Goal: Task Accomplishment & Management: Manage account settings

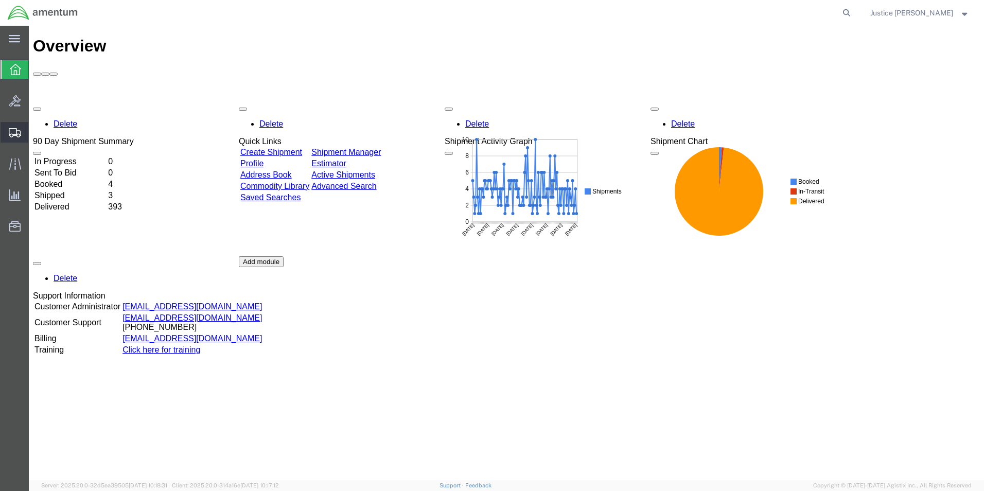
click at [0, 0] on span "Shipment Manager" at bounding box center [0, 0] width 0 height 0
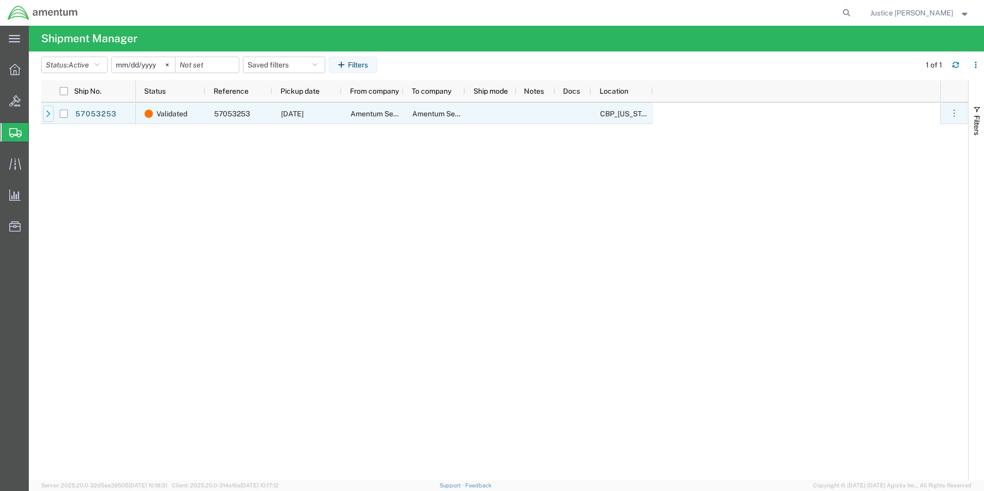
click at [47, 109] on div at bounding box center [48, 114] width 10 height 16
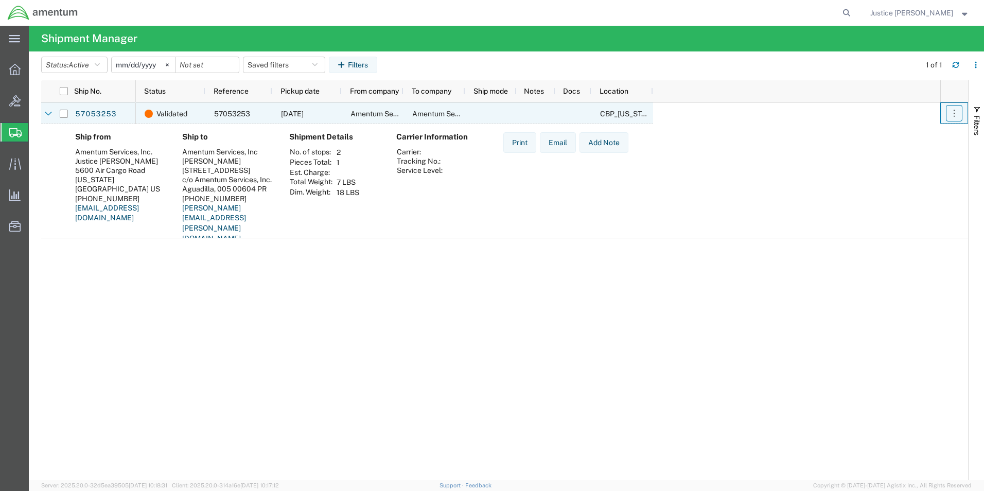
click at [962, 119] on button "button" at bounding box center [954, 113] width 16 height 16
click at [912, 181] on link "Cancel shipment" at bounding box center [906, 178] width 92 height 19
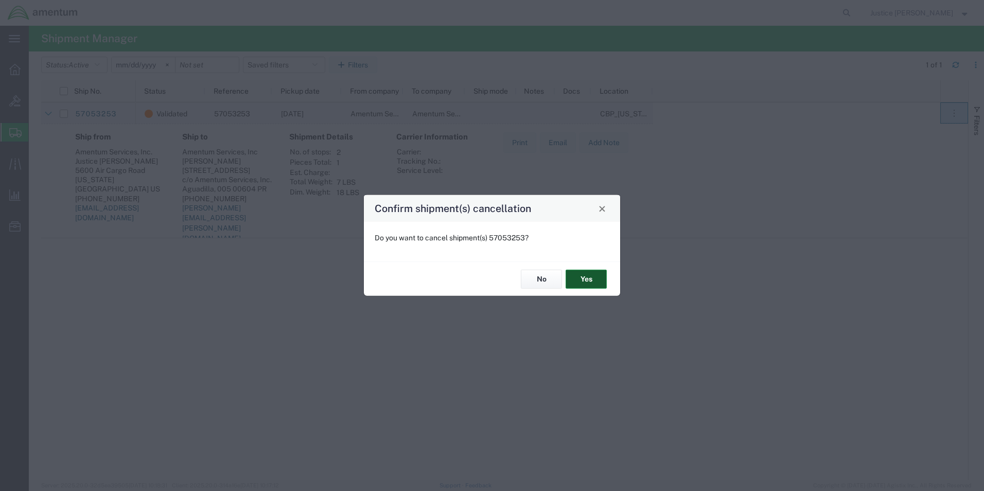
click at [577, 279] on button "Yes" at bounding box center [586, 279] width 41 height 19
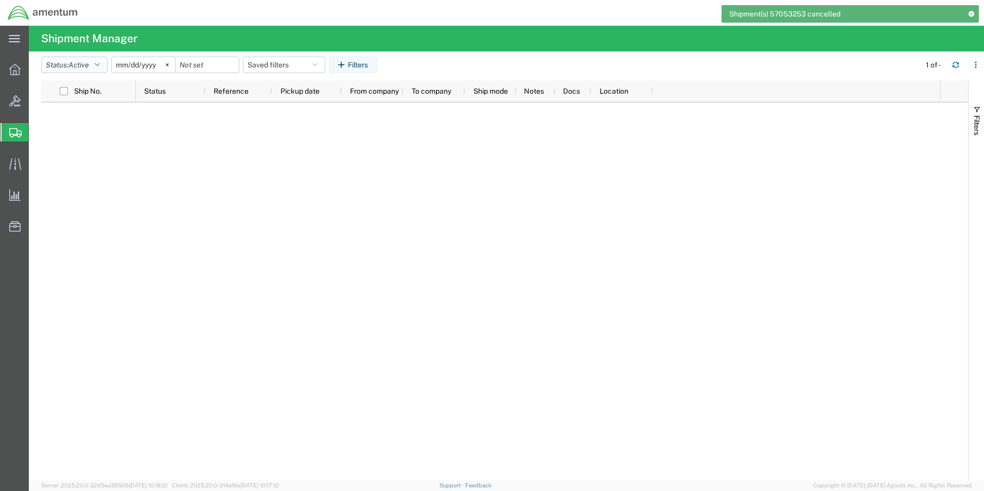
click at [104, 68] on button "Status: Active" at bounding box center [74, 65] width 66 height 16
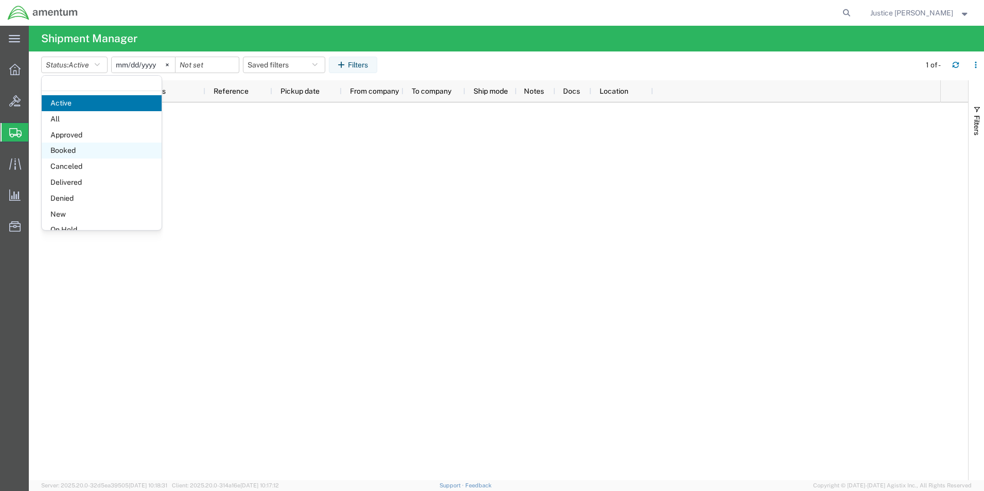
click at [76, 147] on span "Booked" at bounding box center [102, 151] width 120 height 16
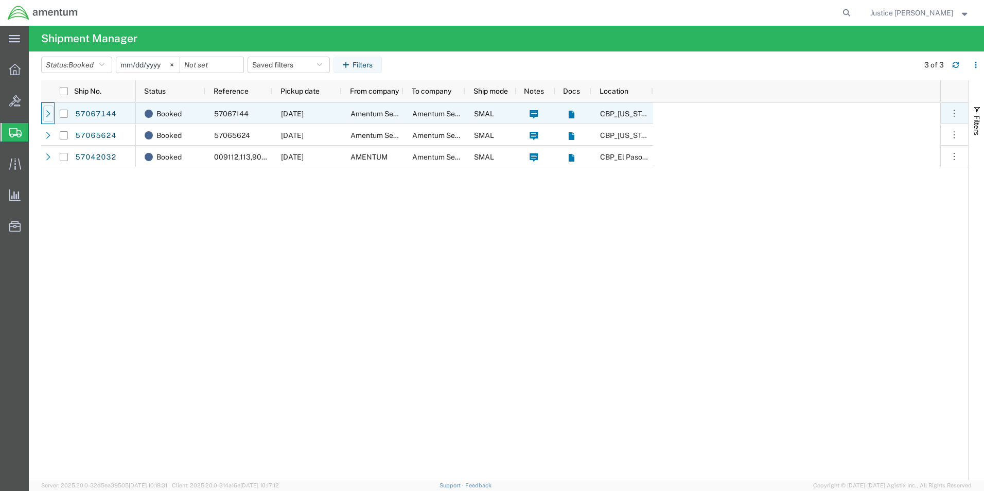
click at [51, 113] on icon at bounding box center [48, 113] width 7 height 7
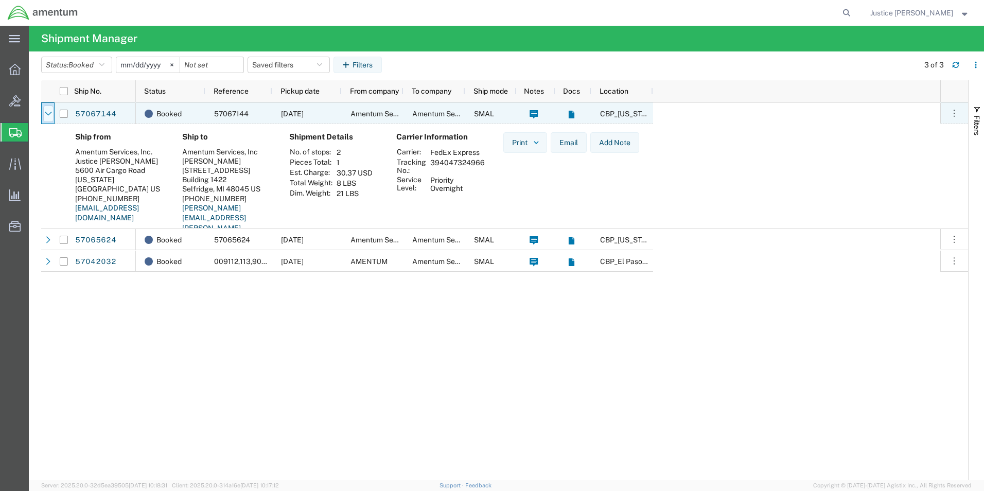
click at [51, 114] on icon at bounding box center [48, 113] width 7 height 7
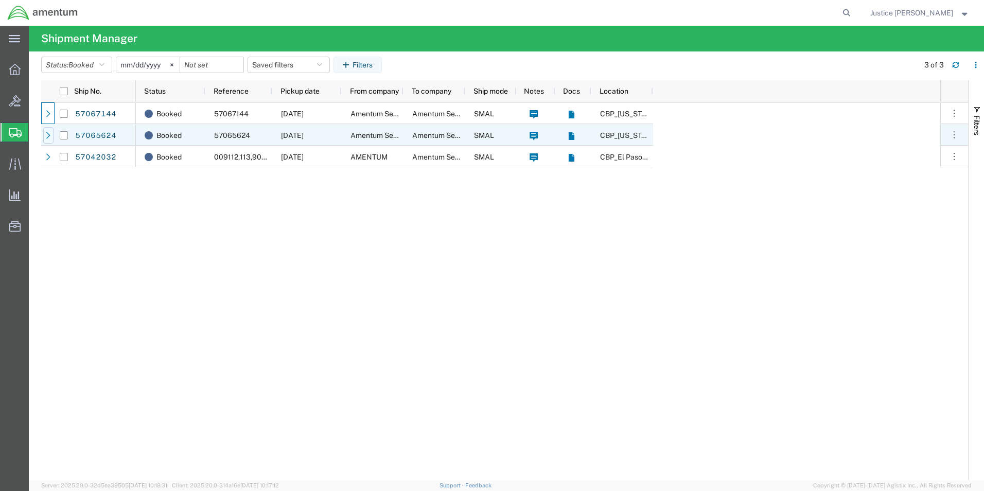
click at [49, 136] on icon at bounding box center [48, 135] width 4 height 7
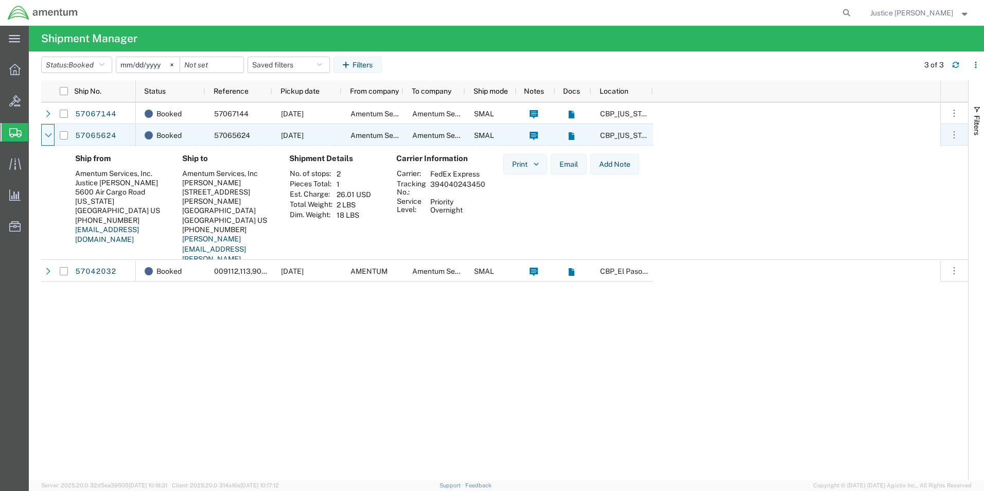
click at [49, 136] on icon at bounding box center [48, 135] width 7 height 4
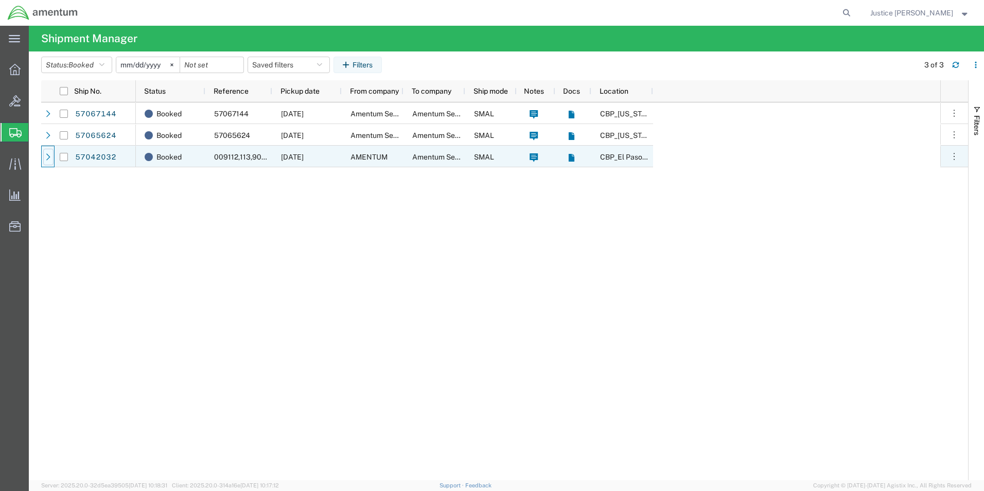
click at [49, 163] on div at bounding box center [48, 157] width 10 height 16
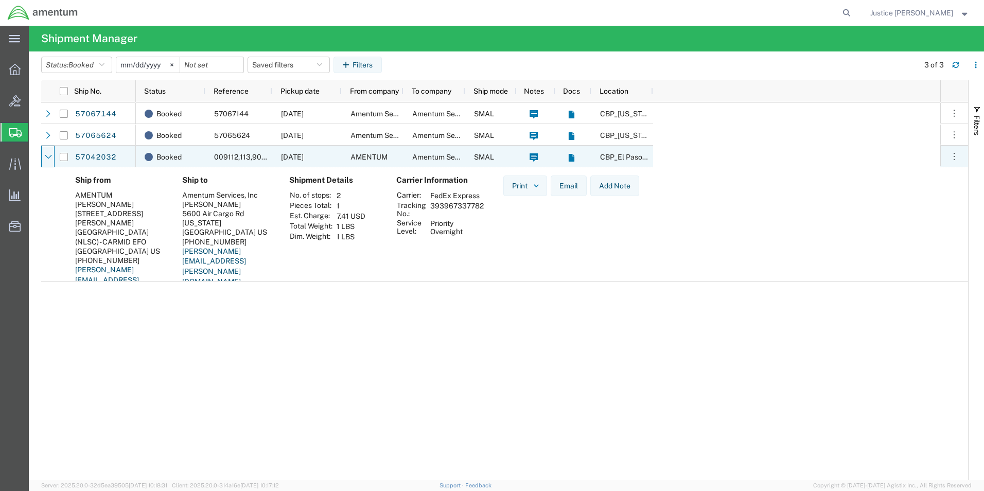
click at [49, 163] on div at bounding box center [48, 157] width 10 height 16
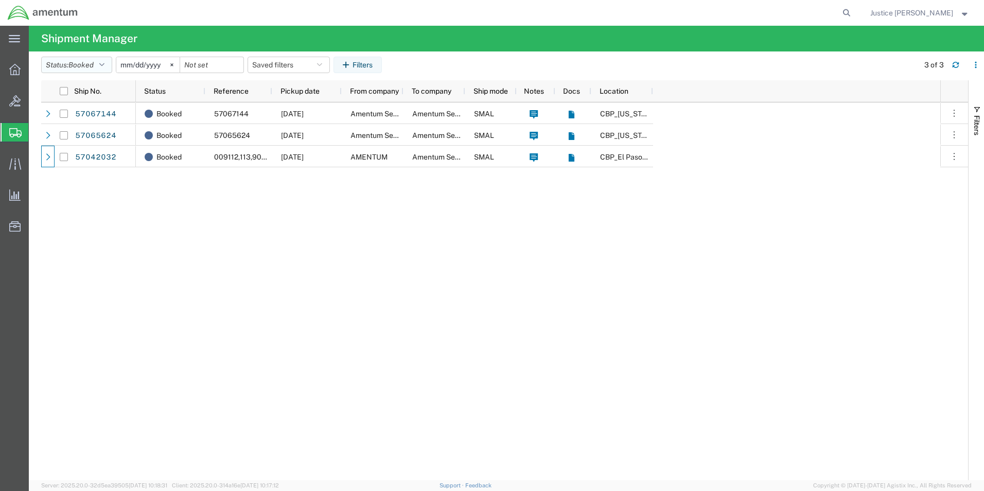
click at [105, 67] on icon "button" at bounding box center [101, 64] width 5 height 7
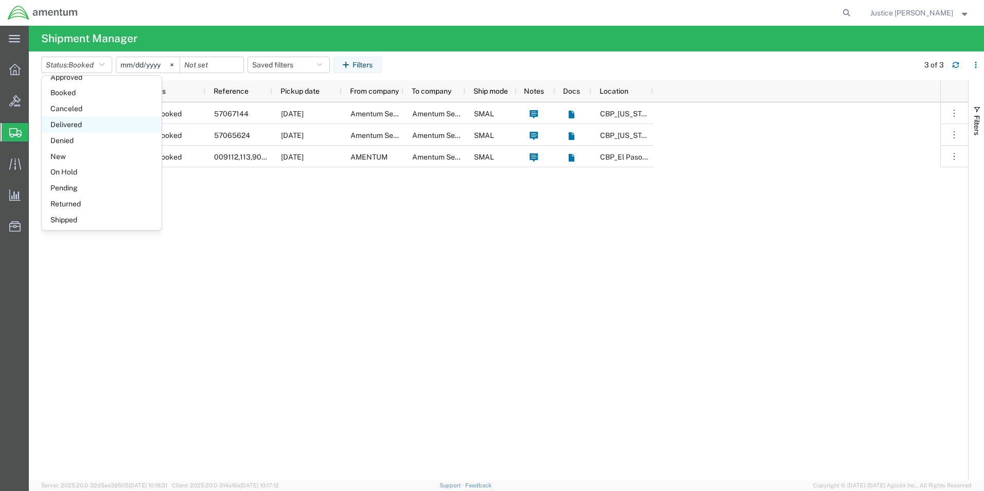
scroll to position [60, 0]
click at [93, 216] on span "Shipped" at bounding box center [102, 218] width 120 height 16
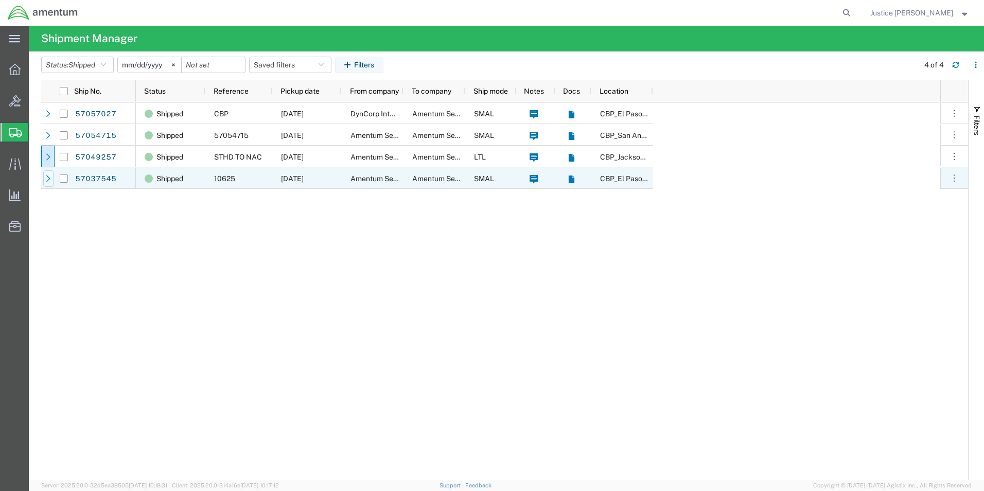
click at [49, 177] on icon at bounding box center [48, 178] width 7 height 7
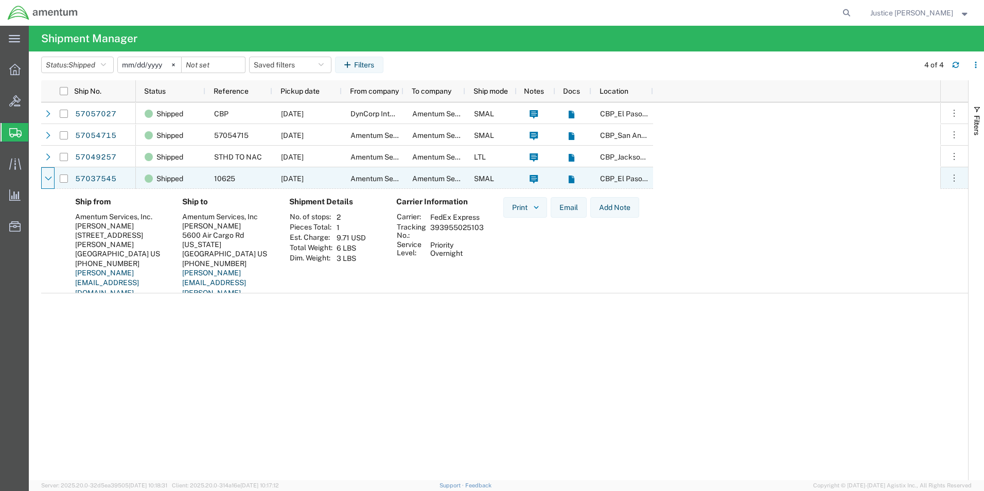
click at [49, 177] on icon at bounding box center [48, 178] width 7 height 7
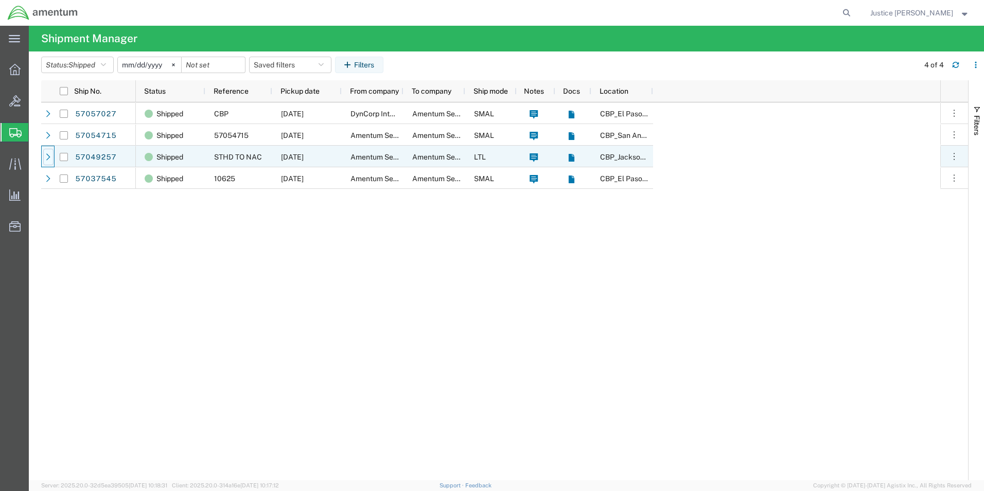
click at [50, 158] on icon at bounding box center [48, 156] width 7 height 7
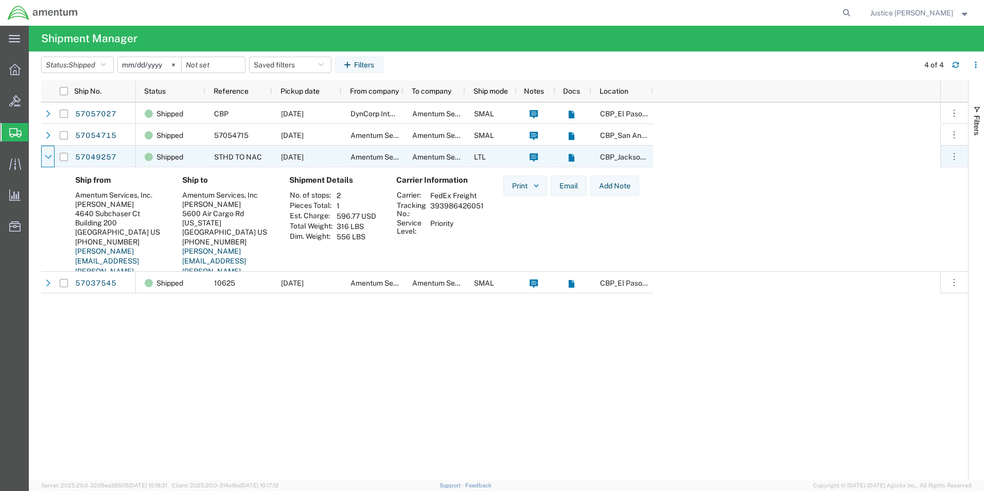
click at [50, 158] on icon at bounding box center [48, 156] width 7 height 7
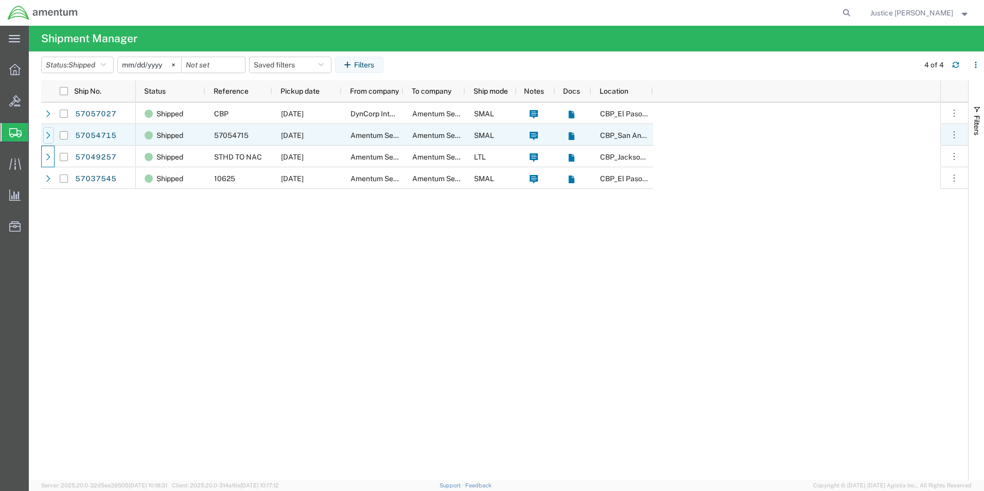
click at [53, 136] on div at bounding box center [48, 135] width 10 height 16
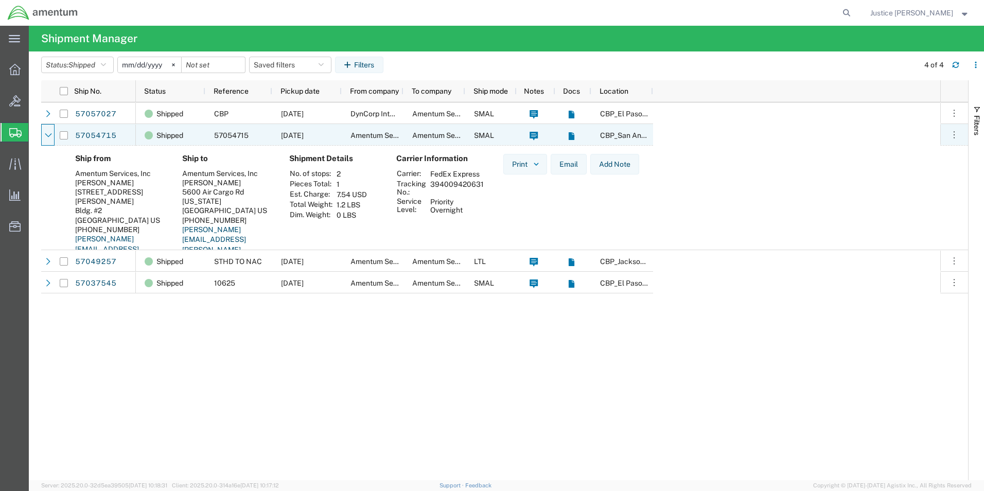
click at [53, 136] on div at bounding box center [48, 135] width 10 height 16
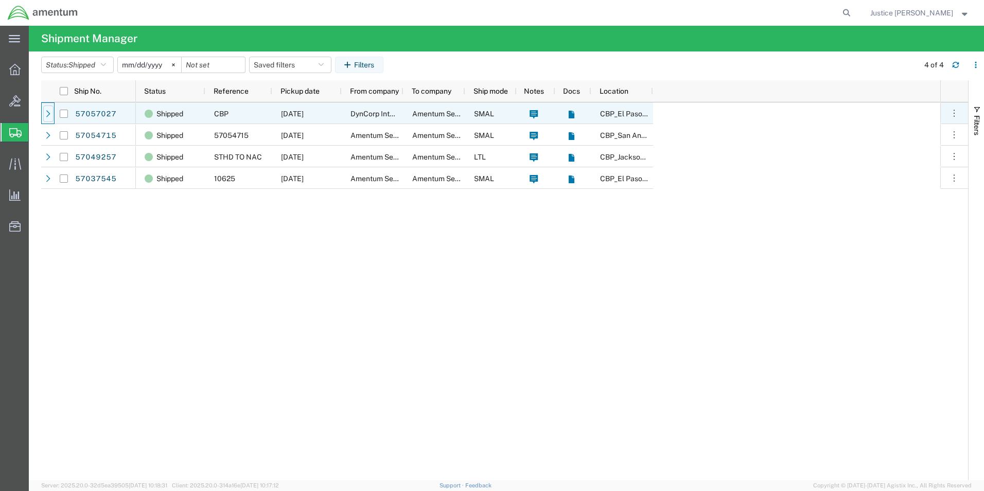
click at [48, 116] on icon at bounding box center [48, 113] width 7 height 7
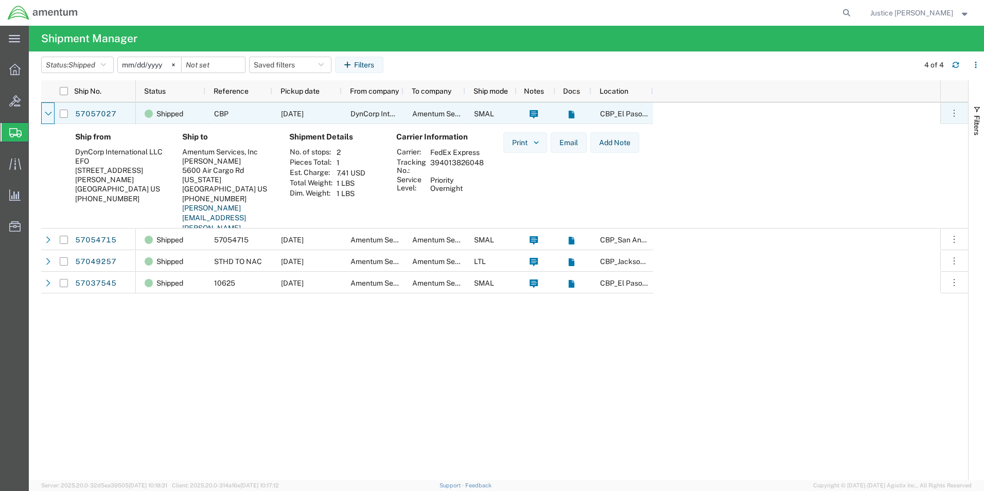
click at [48, 116] on icon at bounding box center [48, 113] width 7 height 7
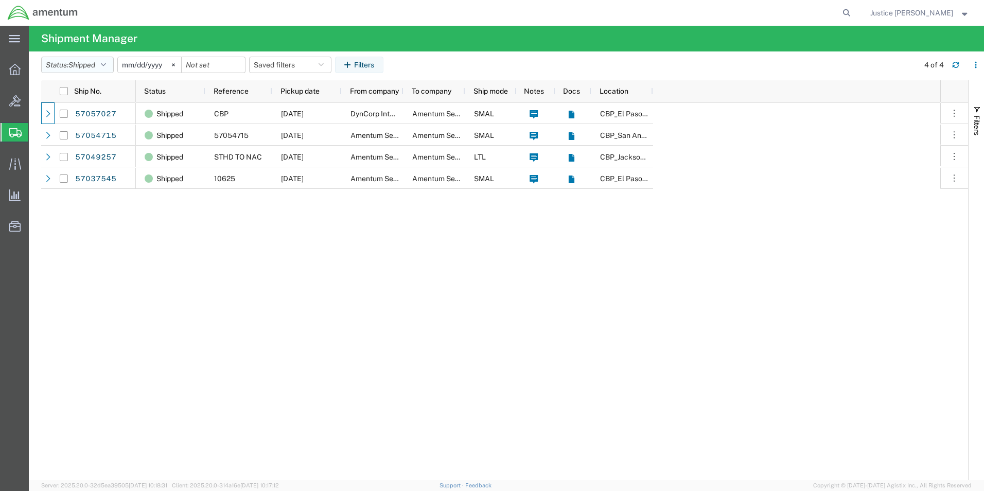
click at [106, 65] on icon "button" at bounding box center [103, 64] width 5 height 7
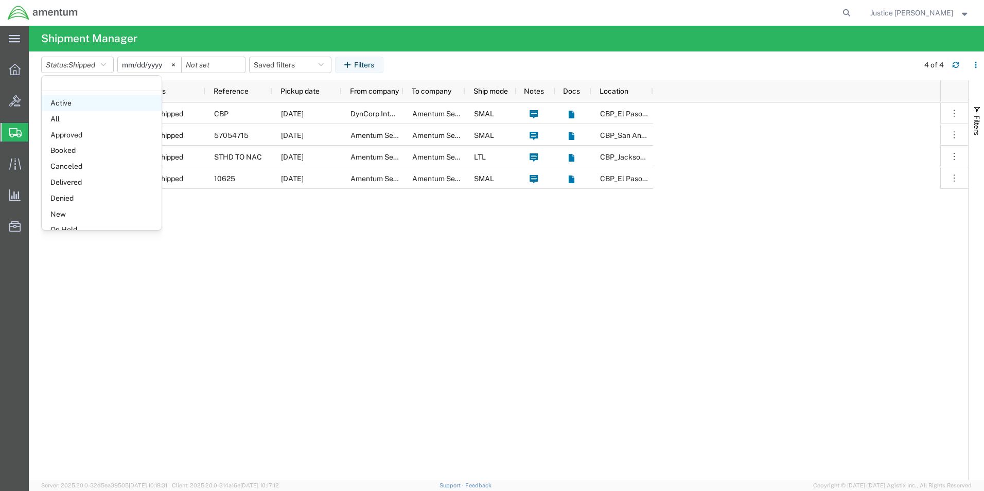
click at [96, 96] on span "Active" at bounding box center [102, 103] width 120 height 16
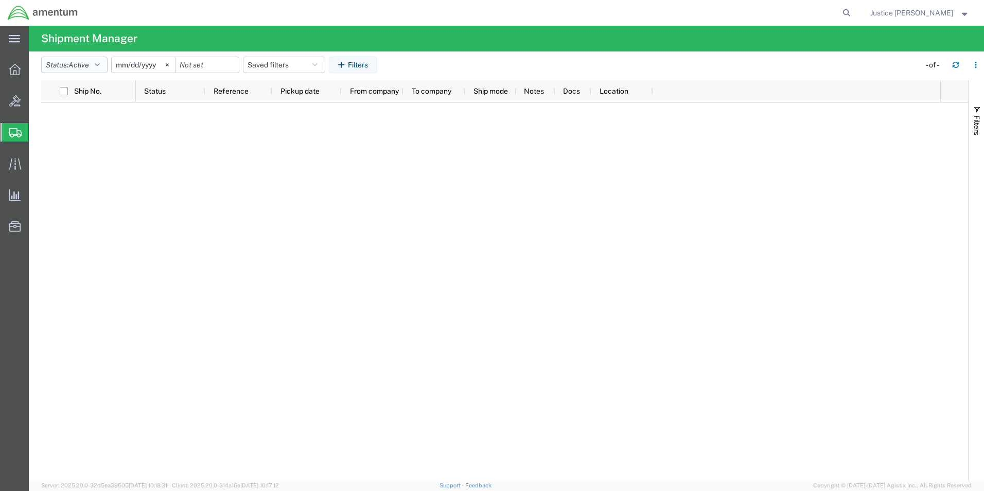
click at [93, 65] on button "Status: Active" at bounding box center [74, 65] width 66 height 16
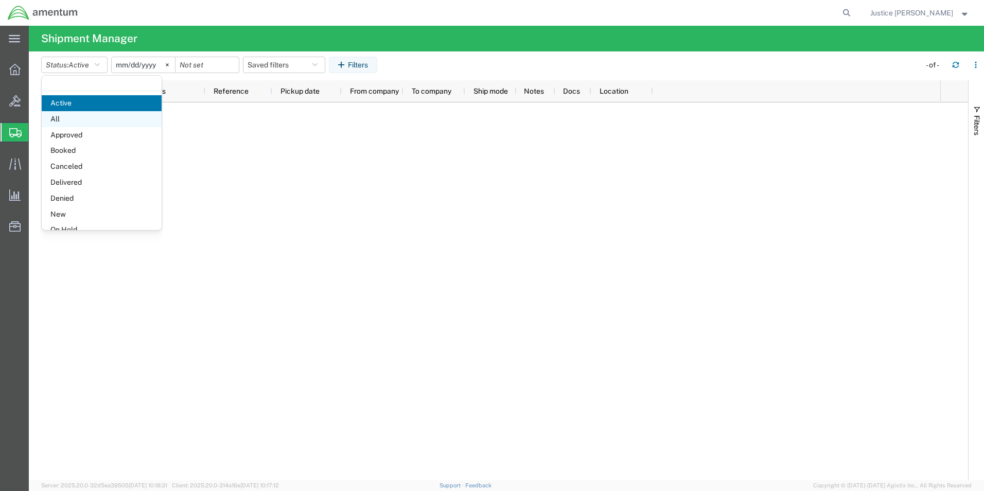
click at [92, 118] on span "All" at bounding box center [102, 119] width 120 height 16
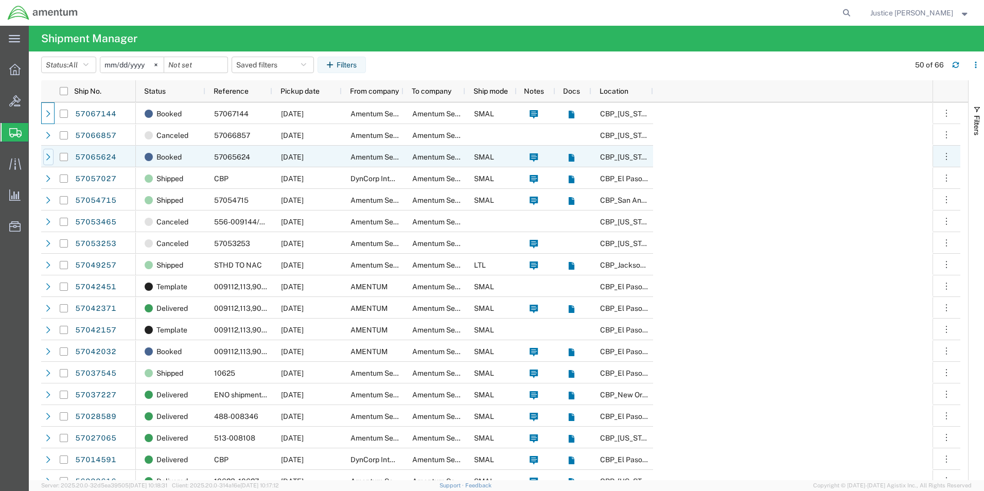
click at [44, 156] on div at bounding box center [48, 157] width 10 height 16
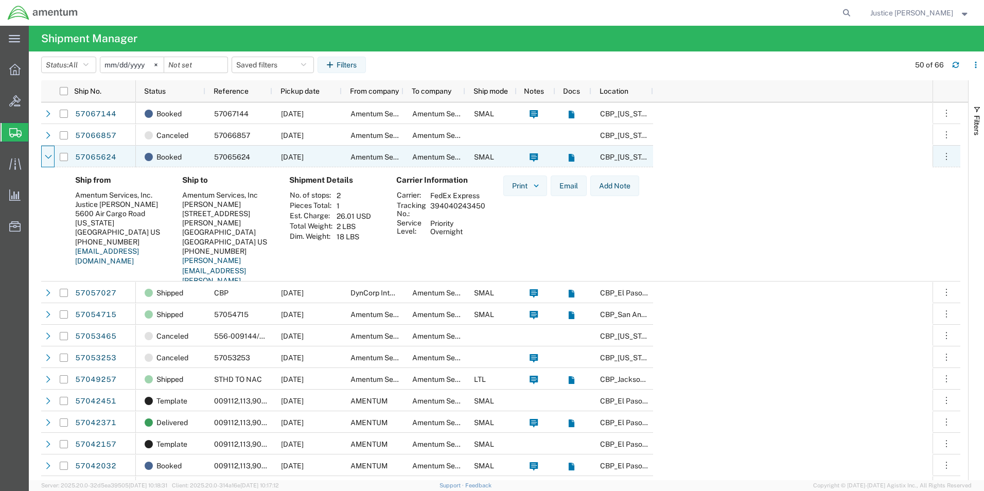
click at [44, 156] on div at bounding box center [48, 157] width 10 height 16
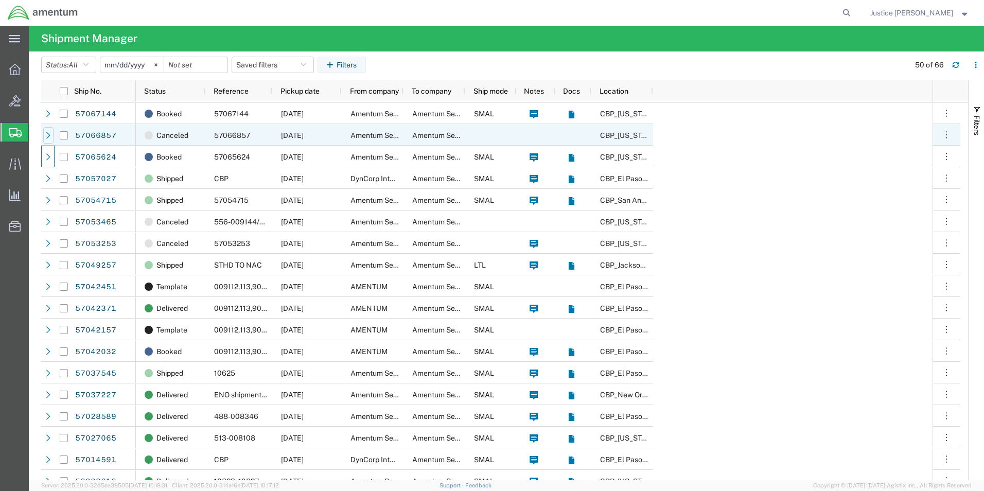
click at [46, 140] on div at bounding box center [48, 135] width 10 height 16
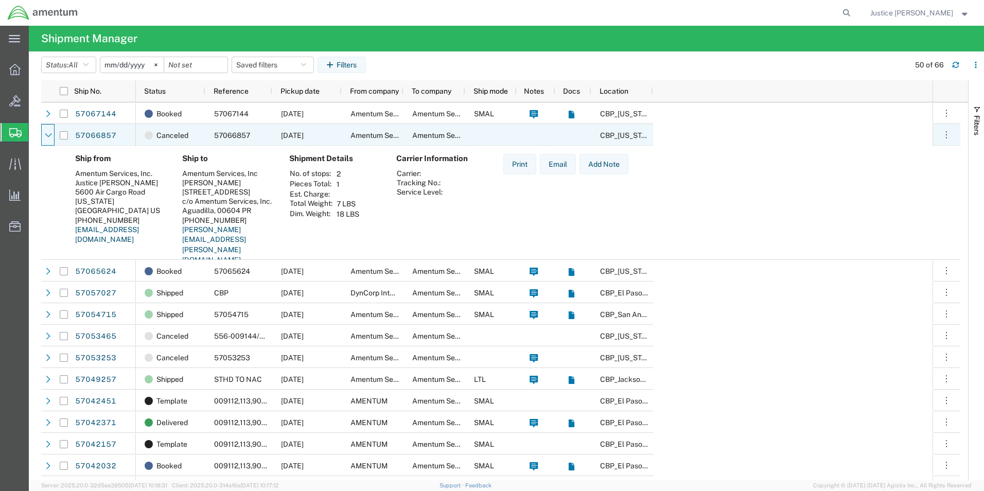
click at [46, 140] on div at bounding box center [48, 135] width 10 height 16
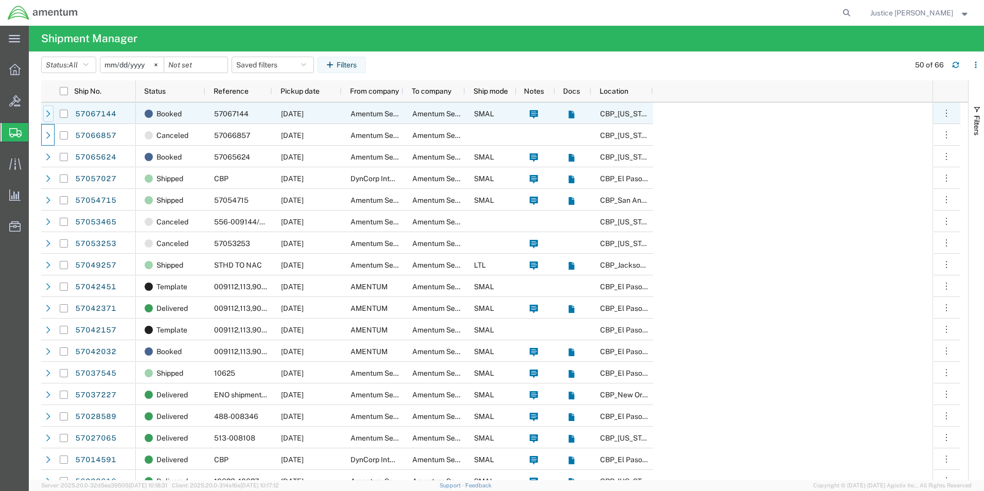
click at [45, 117] on div at bounding box center [48, 114] width 10 height 16
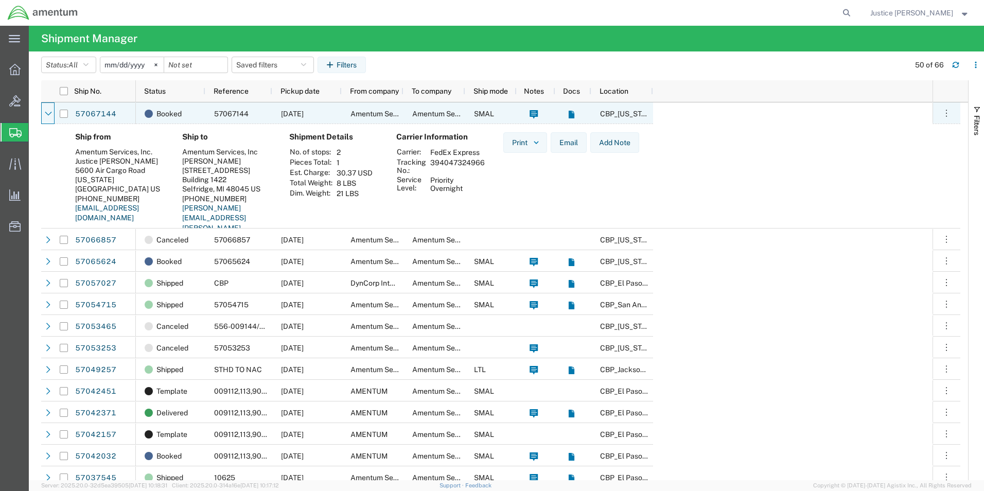
click at [45, 117] on div at bounding box center [48, 114] width 10 height 16
